Goal: Task Accomplishment & Management: Manage account settings

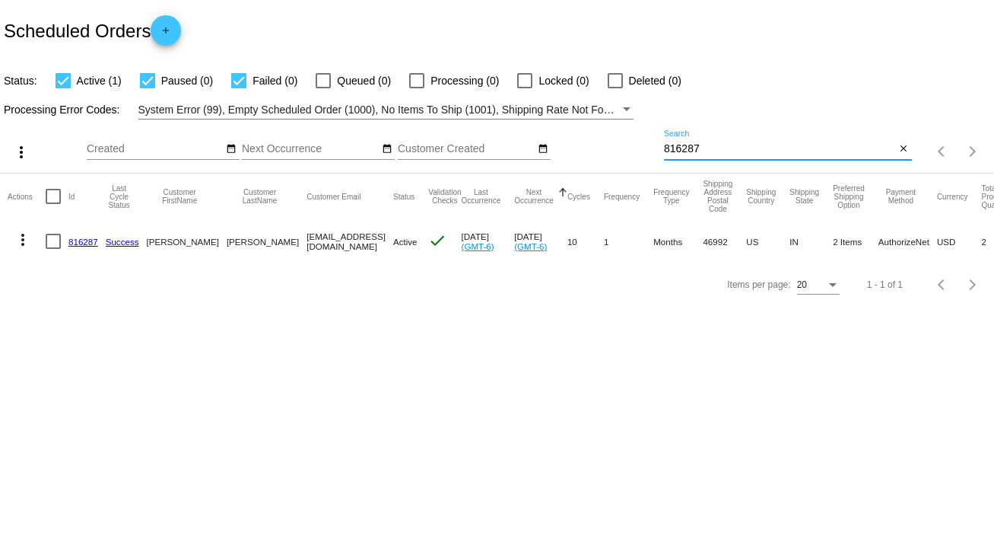
drag, startPoint x: 724, startPoint y: 148, endPoint x: 644, endPoint y: 147, distance: 80.6
click at [644, 147] on div "more_vert Sep Jan Feb Mar [DATE]" at bounding box center [497, 146] width 994 height 54
type input "634832"
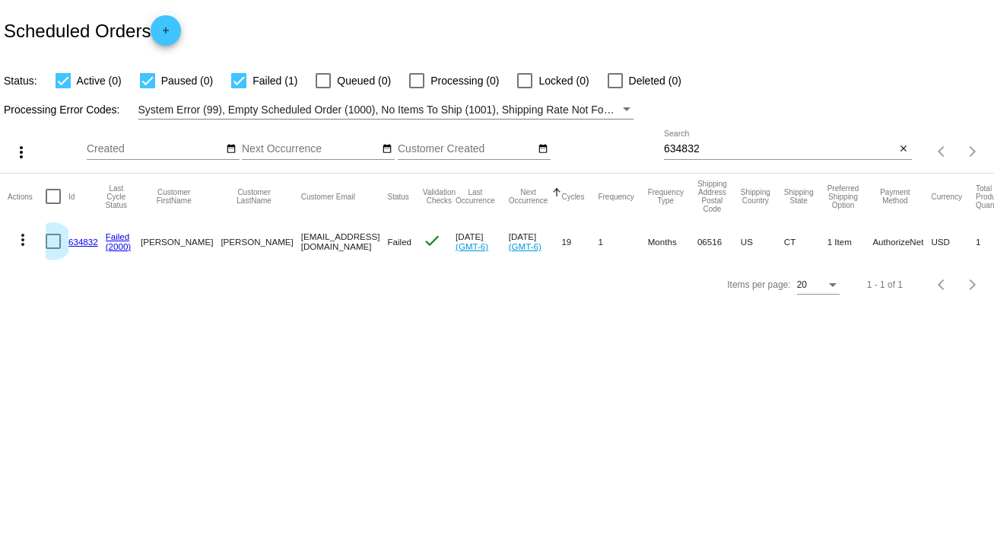
click at [49, 240] on div at bounding box center [53, 241] width 15 height 15
click at [52, 249] on input "checkbox" at bounding box center [52, 249] width 1 height 1
checkbox input "true"
click at [24, 241] on mat-icon "more_vert" at bounding box center [23, 239] width 18 height 18
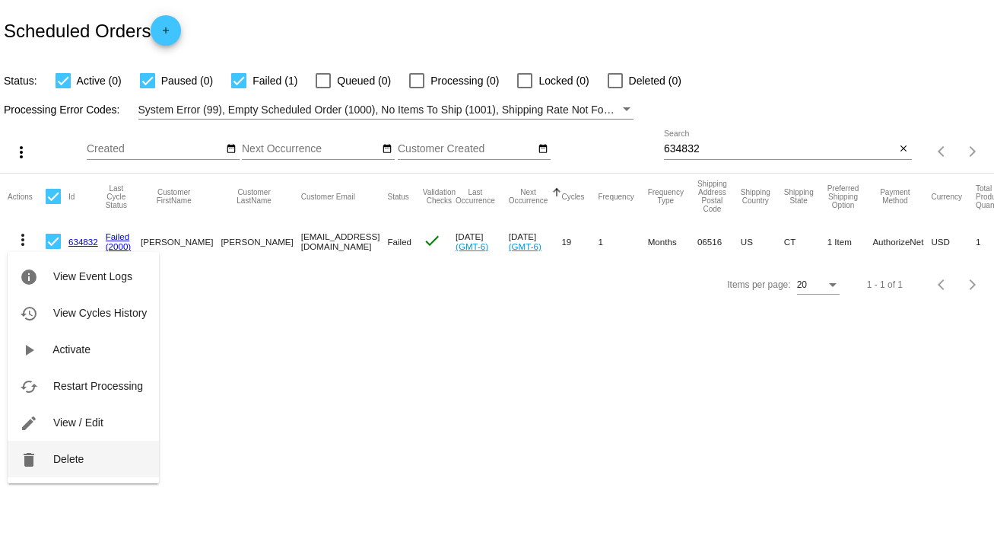
click at [72, 458] on span "Delete" at bounding box center [68, 459] width 30 height 12
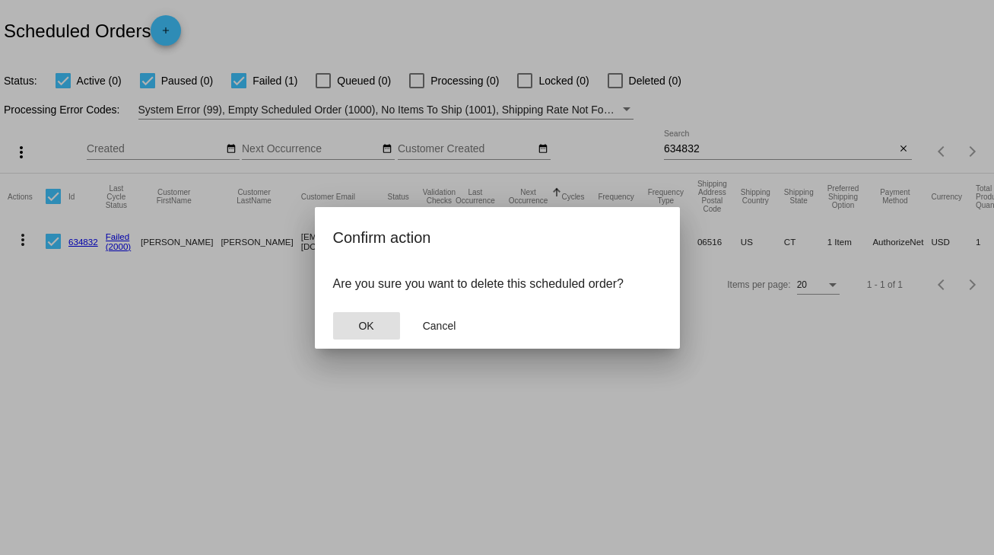
click at [361, 321] on span "OK" at bounding box center [365, 325] width 15 height 12
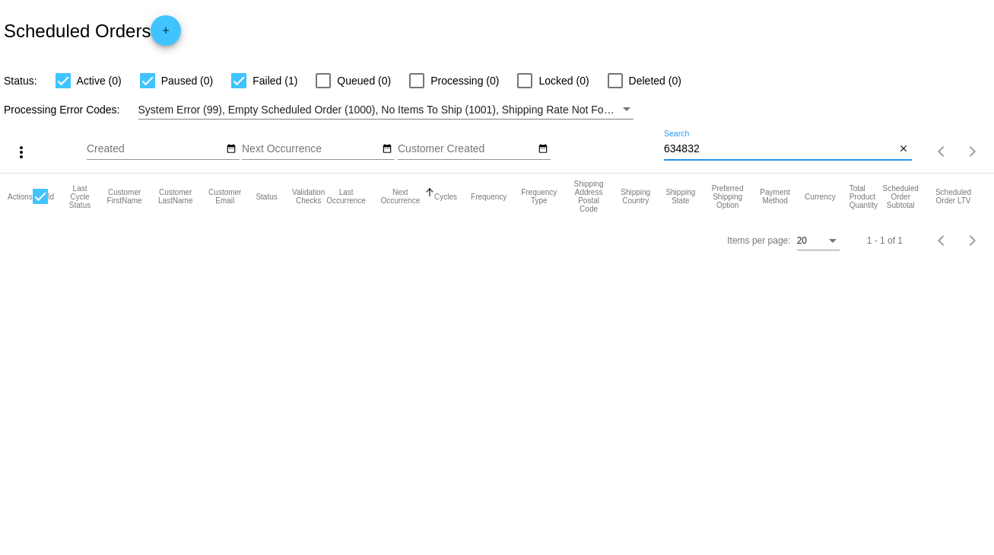
drag, startPoint x: 701, startPoint y: 145, endPoint x: 654, endPoint y: 153, distance: 47.9
click at [654, 153] on div "more_vert Sep Jan Feb Mar [DATE]" at bounding box center [497, 146] width 994 height 54
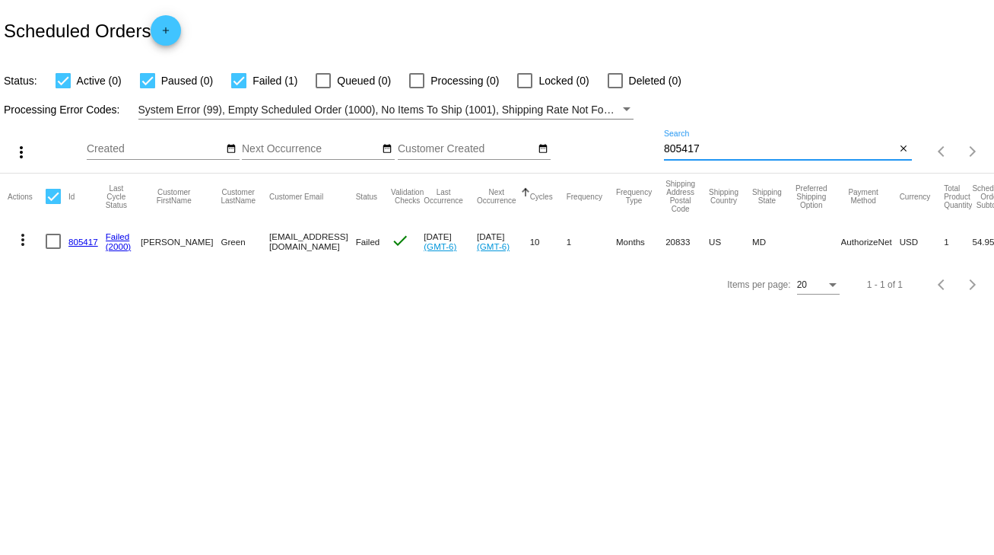
type input "805417"
click at [47, 239] on div at bounding box center [53, 241] width 15 height 15
click at [52, 249] on input "checkbox" at bounding box center [52, 249] width 1 height 1
checkbox input "true"
click at [21, 236] on mat-icon "more_vert" at bounding box center [23, 239] width 18 height 18
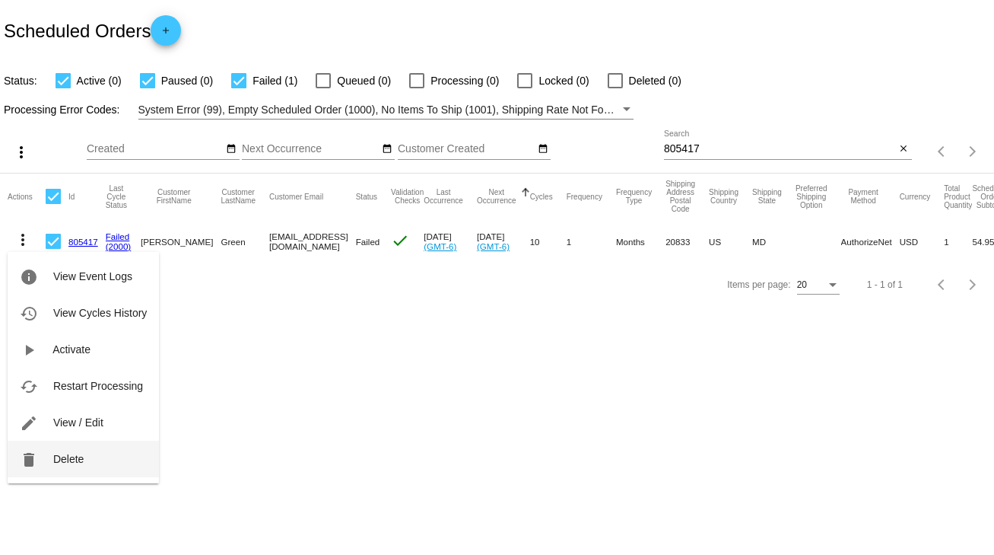
click at [65, 457] on span "Delete" at bounding box center [68, 459] width 30 height 12
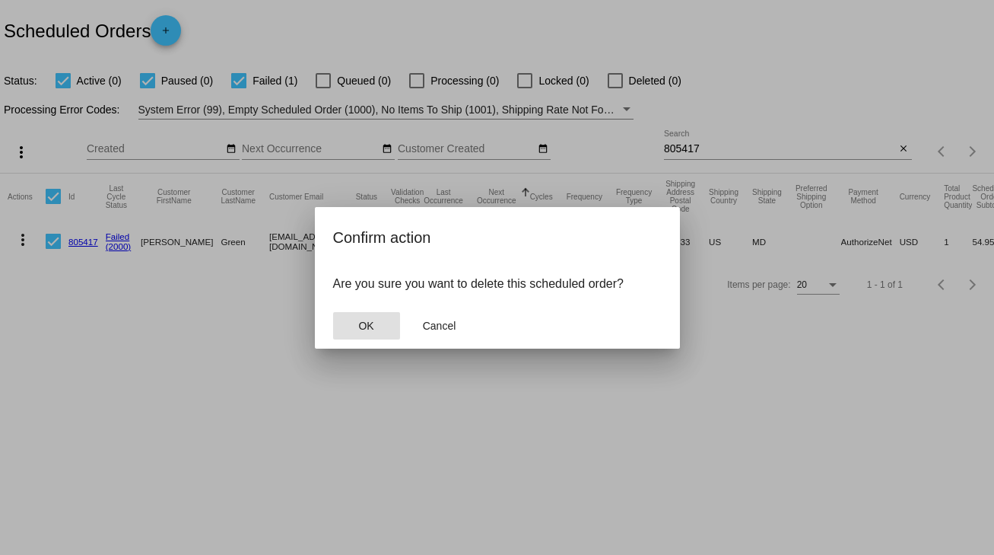
click at [373, 315] on button "OK" at bounding box center [366, 325] width 67 height 27
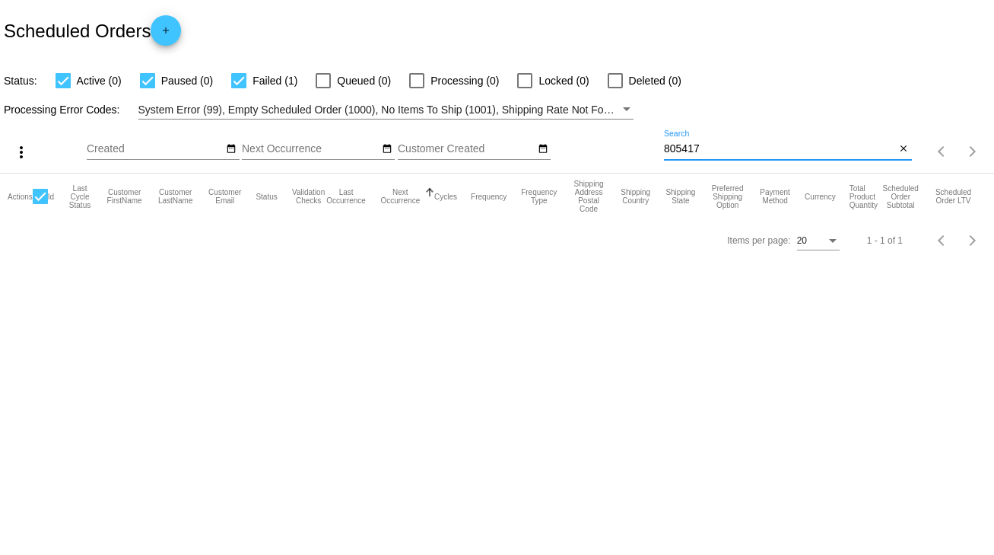
drag, startPoint x: 713, startPoint y: 148, endPoint x: 633, endPoint y: 154, distance: 80.1
click at [633, 154] on div "more_vert Sep Jan Feb Mar [DATE]" at bounding box center [497, 146] width 994 height 54
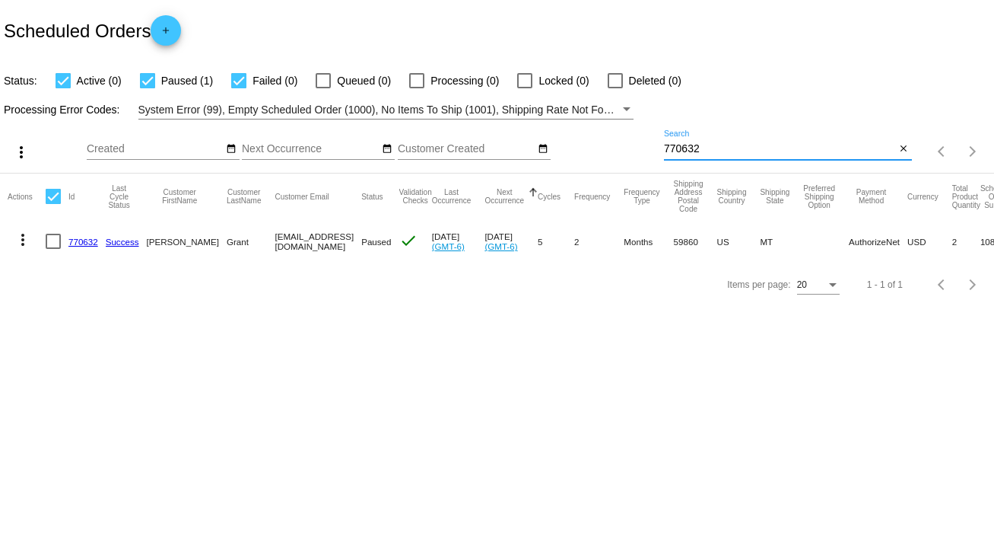
type input "770632"
click at [54, 239] on div at bounding box center [53, 241] width 15 height 15
click at [53, 249] on input "checkbox" at bounding box center [52, 249] width 1 height 1
checkbox input "true"
click at [22, 243] on mat-icon "more_vert" at bounding box center [23, 239] width 18 height 18
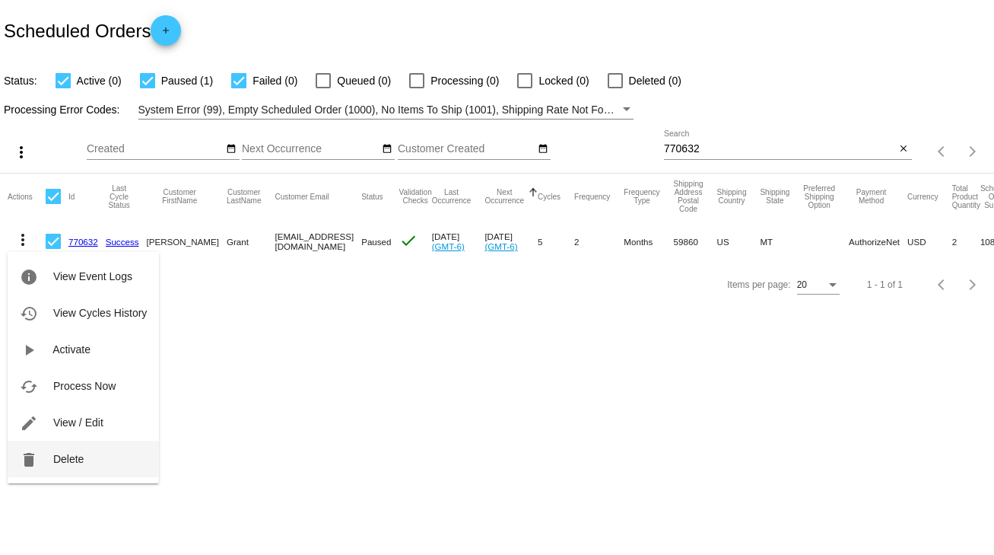
click at [59, 464] on span "Delete" at bounding box center [68, 459] width 30 height 12
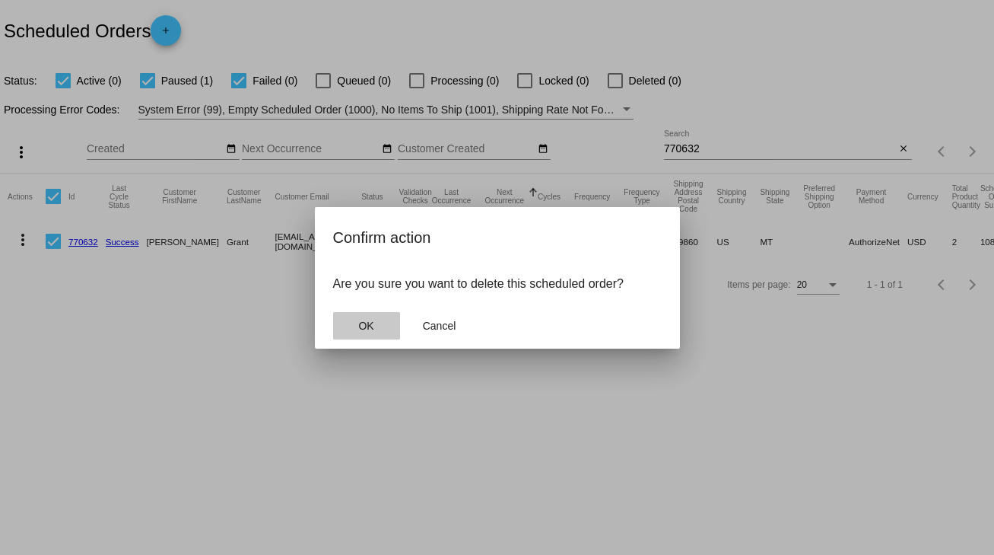
click at [371, 323] on span "OK" at bounding box center [365, 325] width 15 height 12
